Goal: Information Seeking & Learning: Learn about a topic

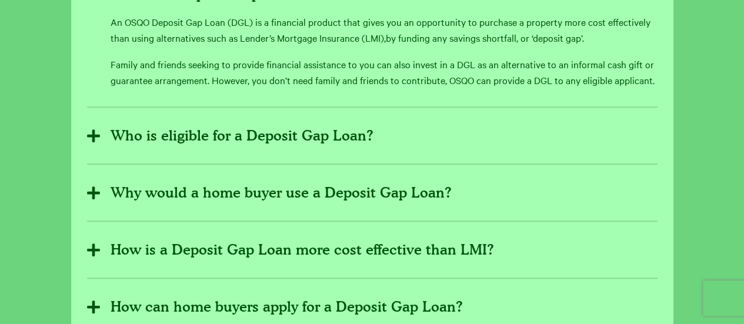
scroll to position [423, 0]
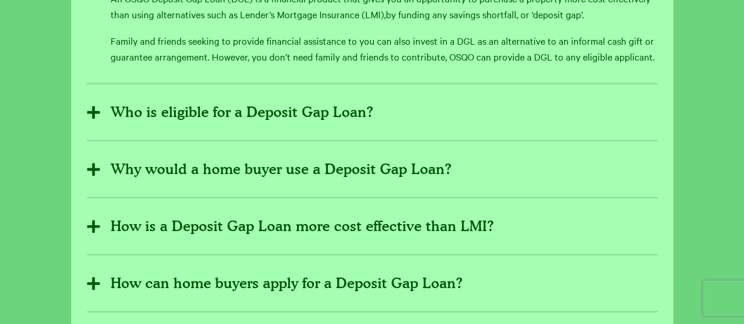
click at [365, 112] on button "Who is eligible for a Deposit Gap Loan?" at bounding box center [372, 112] width 570 height 29
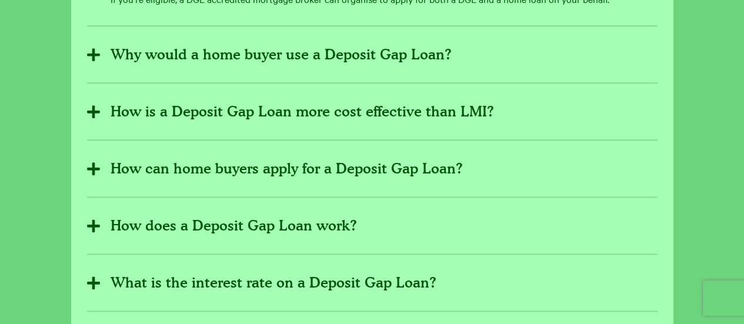
scroll to position [676, 0]
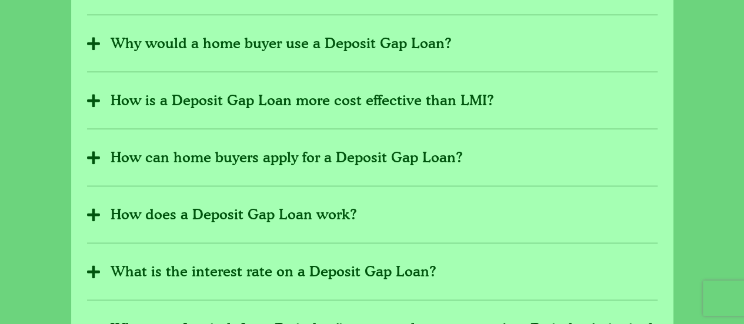
click at [406, 154] on button "How can home buyers apply for a Deposit Gap Loan?" at bounding box center [372, 157] width 570 height 29
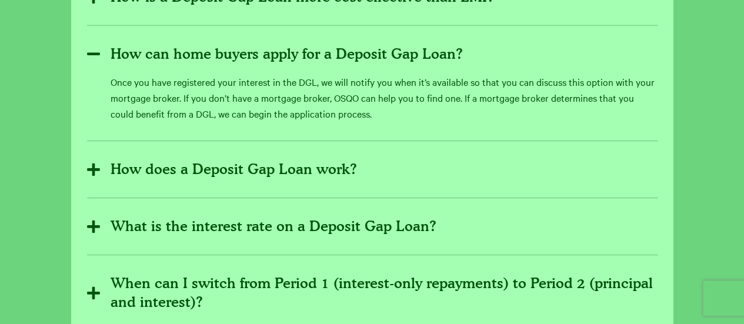
scroll to position [783, 0]
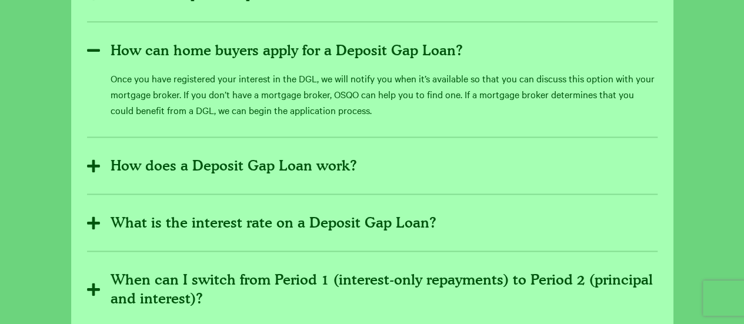
click at [342, 164] on button "How does a Deposit Gap Loan work?" at bounding box center [372, 165] width 570 height 29
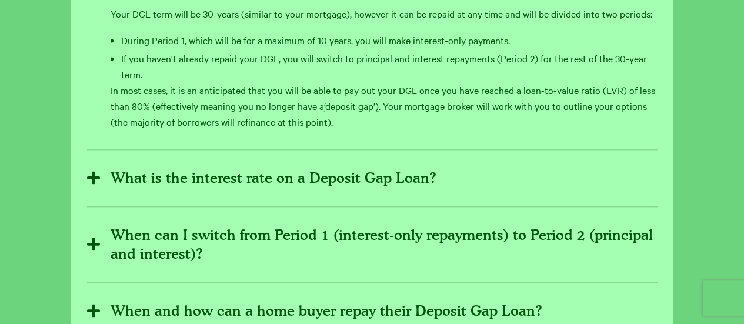
scroll to position [223, 0]
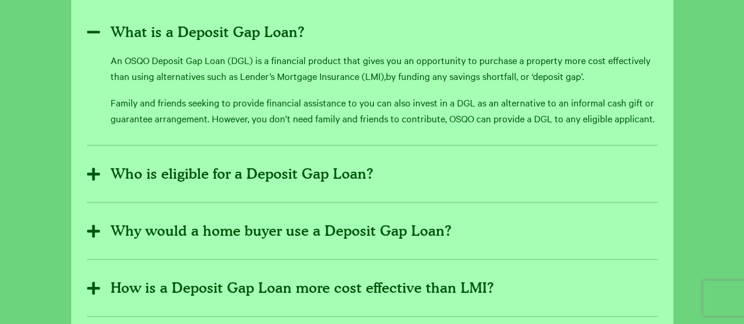
scroll to position [386, 0]
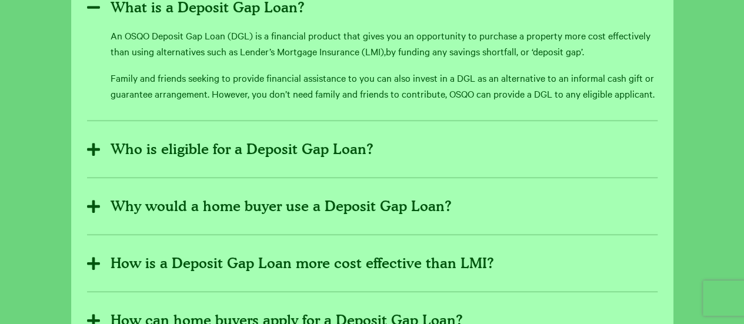
click at [252, 145] on button "Who is eligible for a Deposit Gap Loan?" at bounding box center [372, 149] width 570 height 29
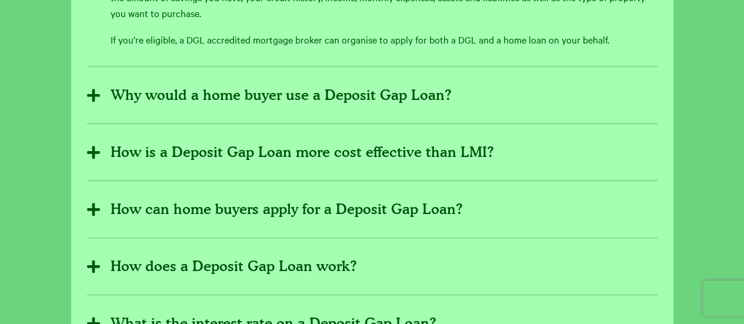
scroll to position [630, 0]
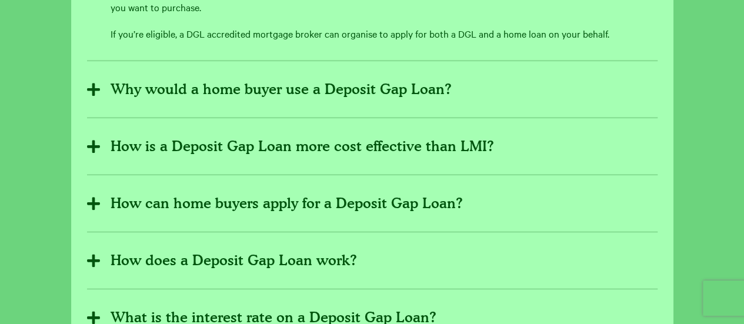
click at [369, 85] on button "Why would a home buyer use a Deposit Gap Loan?" at bounding box center [372, 89] width 570 height 29
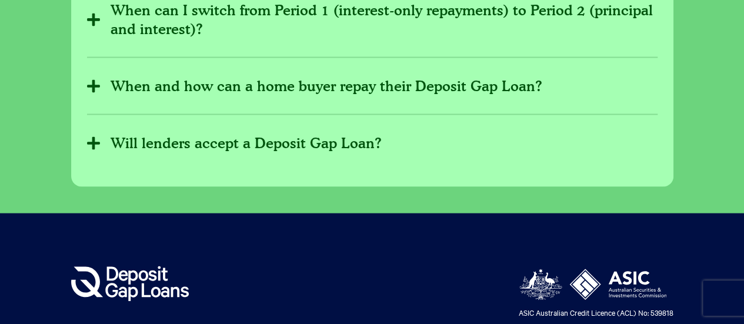
scroll to position [926, 0]
